Goal: Information Seeking & Learning: Understand process/instructions

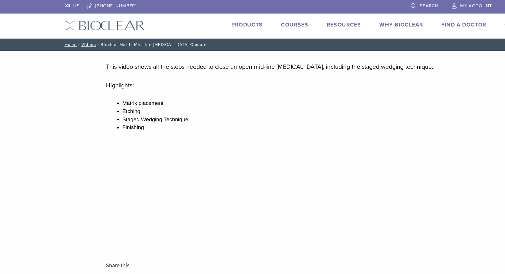
click at [204, 21] on link "Products" at bounding box center [206, 21] width 26 height 6
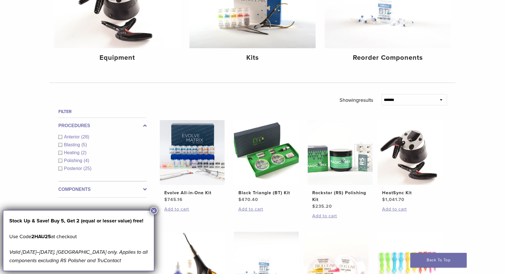
scroll to position [110, 0]
click at [155, 210] on button "×" at bounding box center [153, 210] width 7 height 7
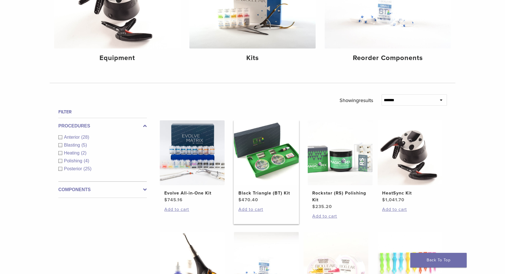
scroll to position [84, 0]
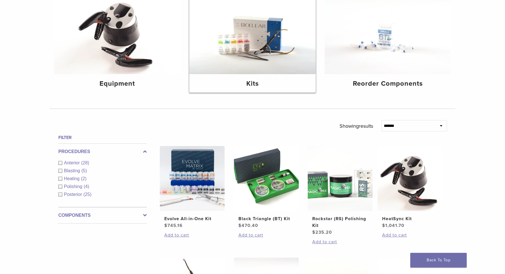
click at [255, 57] on img at bounding box center [252, 32] width 126 height 84
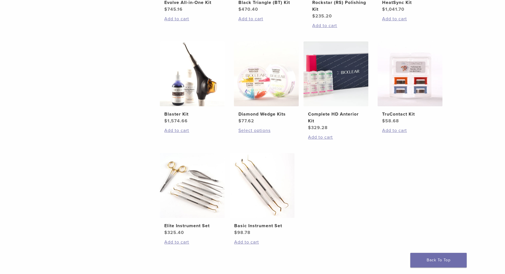
scroll to position [195, 0]
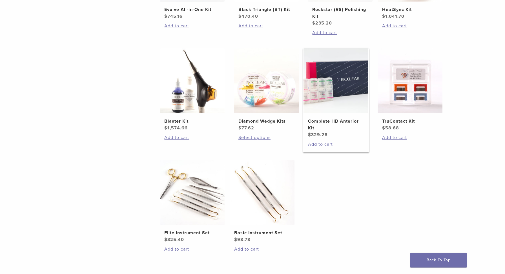
click at [331, 89] on img at bounding box center [336, 81] width 65 height 65
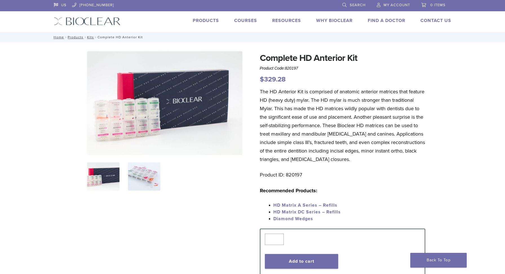
click at [148, 174] on img at bounding box center [144, 176] width 32 height 28
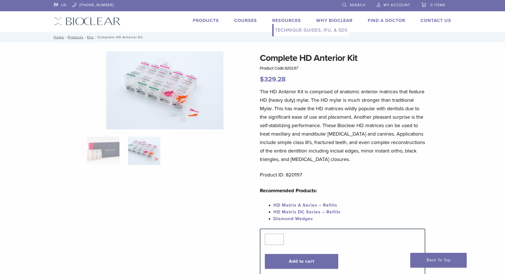
click at [289, 24] on li "Resources Expand child menu Technique Guides, IFU, & SDS" at bounding box center [286, 20] width 29 height 7
click at [289, 29] on link "Technique Guides, IFU, & SDS" at bounding box center [311, 30] width 75 height 12
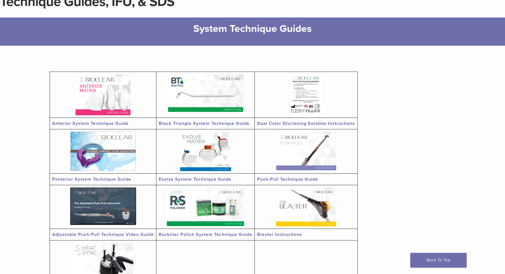
scroll to position [57, 0]
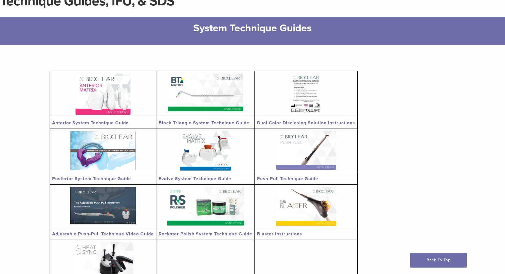
click at [283, 179] on link "Push-Pull Technique Guide" at bounding box center [287, 179] width 61 height 6
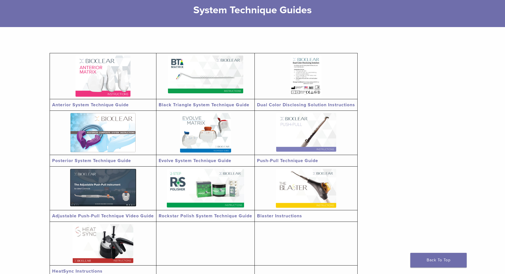
scroll to position [82, 0]
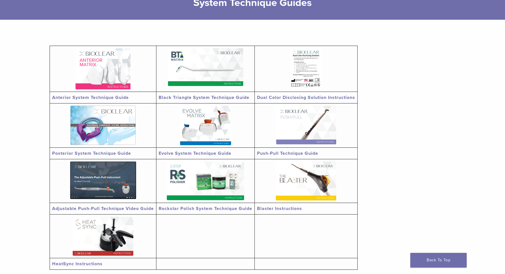
click at [63, 99] on link "Anterior System Technique Guide" at bounding box center [90, 98] width 77 height 6
